Goal: Information Seeking & Learning: Find specific fact

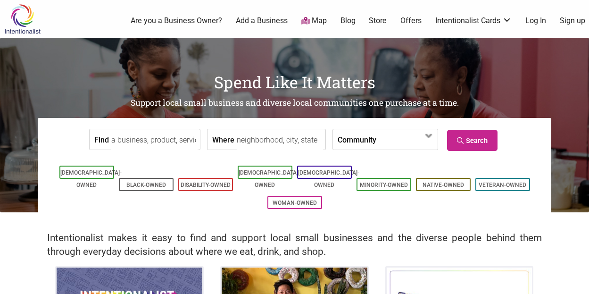
click at [147, 142] on input "Find" at bounding box center [154, 139] width 86 height 21
type input "burnt coffee"
click at [468, 141] on link "Search" at bounding box center [472, 140] width 50 height 21
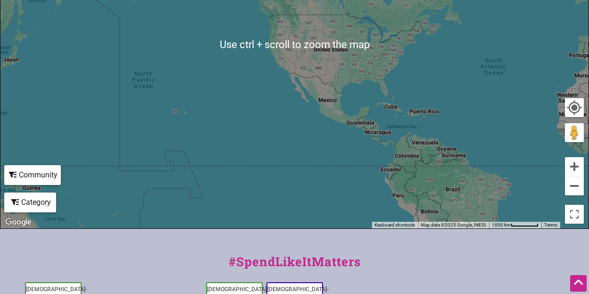
scroll to position [282, 0]
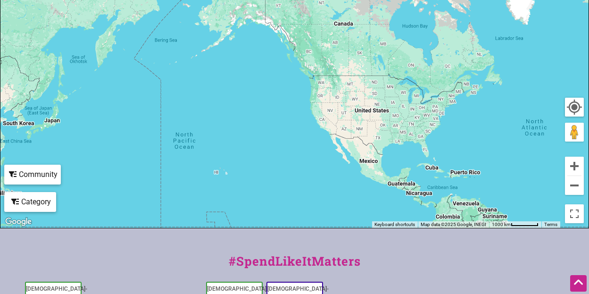
drag, startPoint x: 223, startPoint y: 67, endPoint x: 266, endPoint y: 130, distance: 75.7
click at [266, 130] on div "To navigate, press the arrow keys." at bounding box center [294, 44] width 588 height 367
click at [572, 168] on button "Zoom in" at bounding box center [574, 165] width 19 height 19
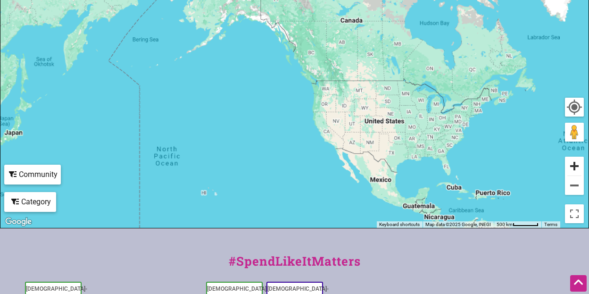
click at [572, 168] on button "Zoom in" at bounding box center [574, 165] width 19 height 19
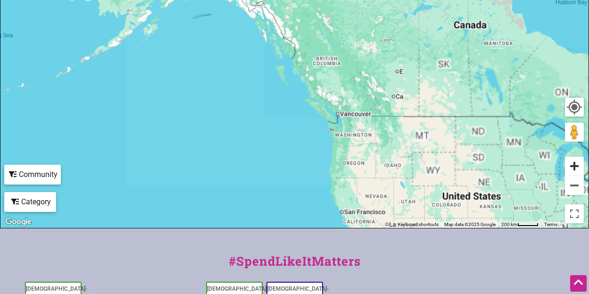
click at [572, 168] on button "Zoom in" at bounding box center [574, 165] width 19 height 19
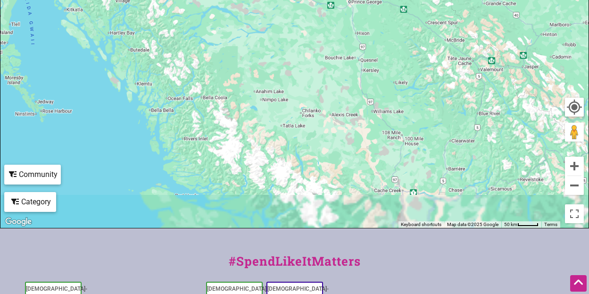
drag, startPoint x: 431, startPoint y: 154, endPoint x: 165, endPoint y: -72, distance: 348.7
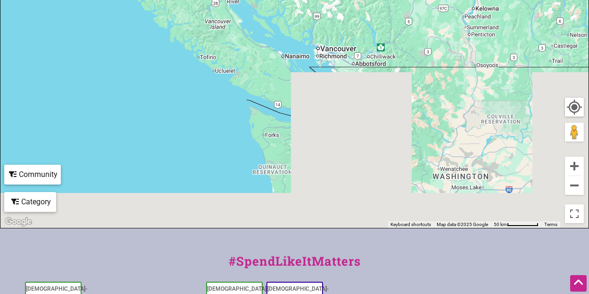
drag, startPoint x: 220, startPoint y: 138, endPoint x: 252, endPoint y: -81, distance: 221.0
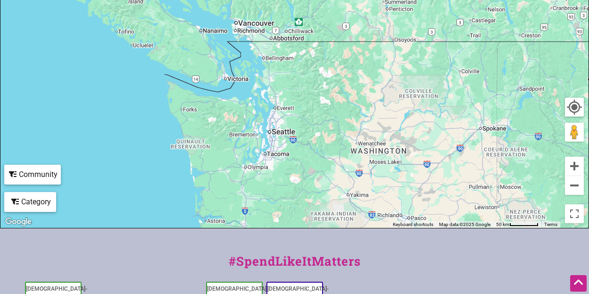
drag, startPoint x: 397, startPoint y: 146, endPoint x: 299, endPoint y: 191, distance: 107.8
click at [299, 191] on div "To navigate, press the arrow keys." at bounding box center [294, 44] width 588 height 367
